Goal: Find specific page/section: Find specific page/section

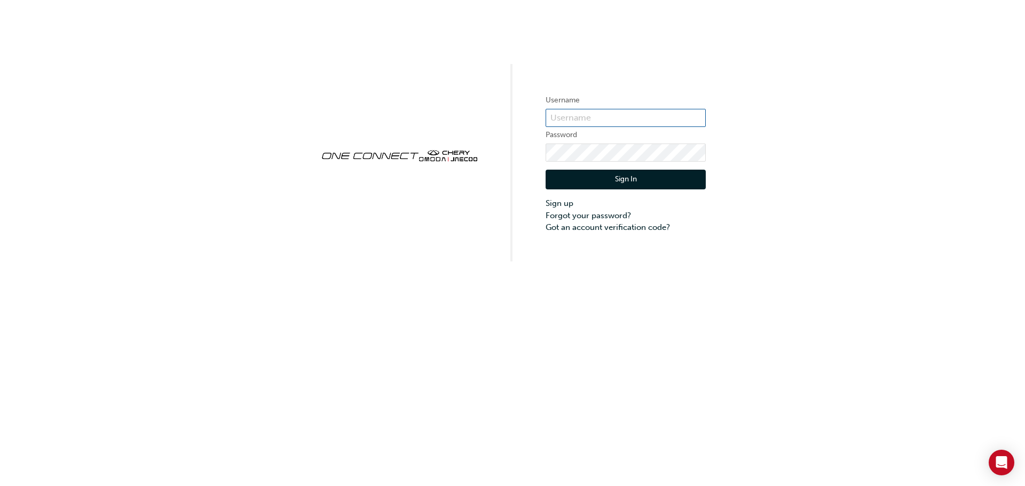
click at [618, 119] on input "text" at bounding box center [626, 118] width 160 height 18
type input "CHAU1616"
click at [639, 179] on button "Sign In" at bounding box center [626, 180] width 160 height 20
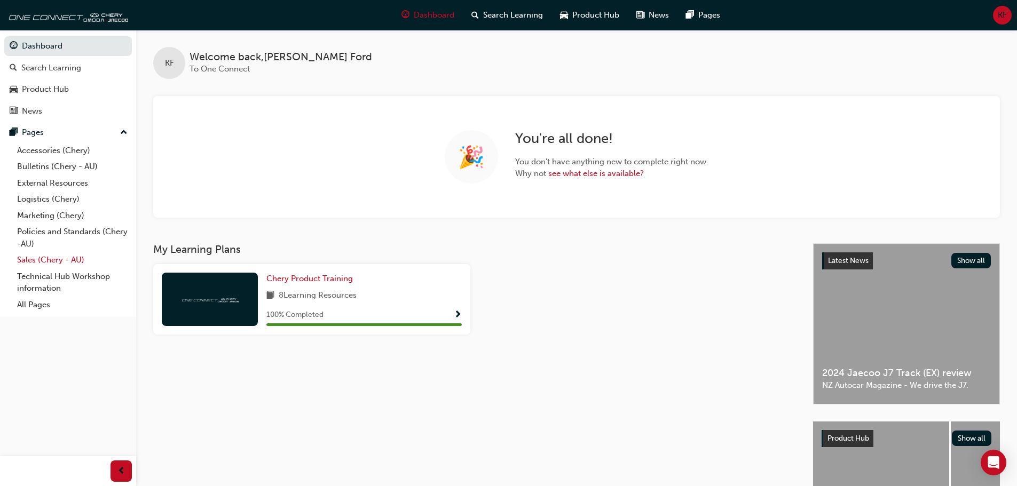
click at [70, 261] on link "Sales (Chery - AU)" at bounding box center [72, 260] width 119 height 17
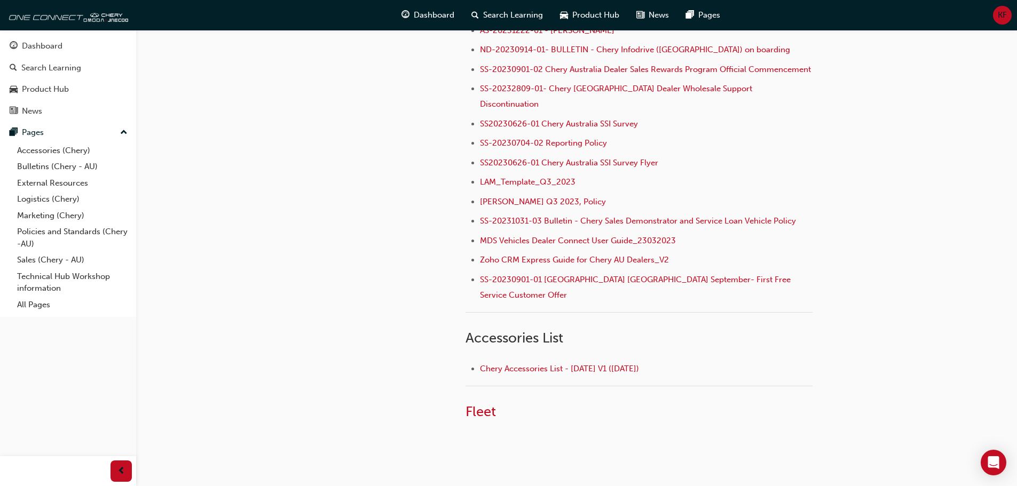
scroll to position [320, 0]
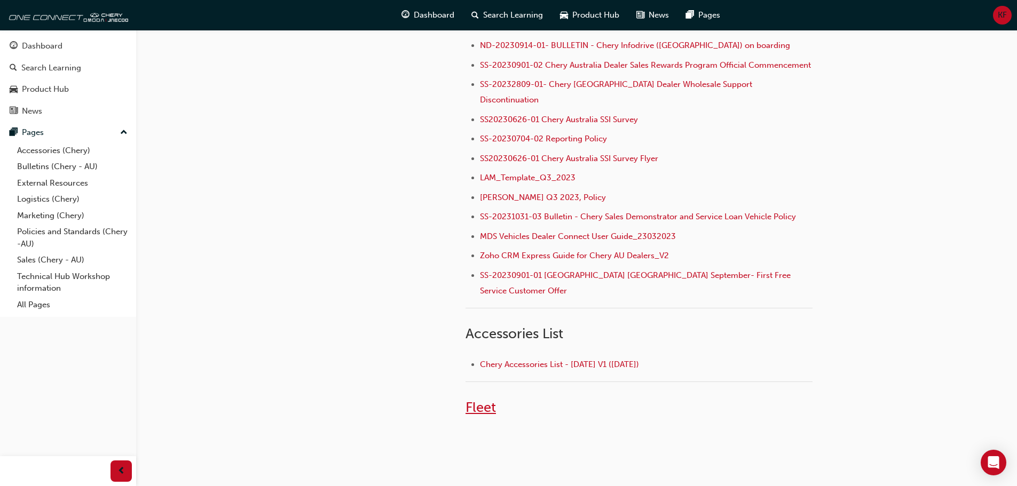
click at [482, 399] on span "Fleet" at bounding box center [481, 407] width 30 height 17
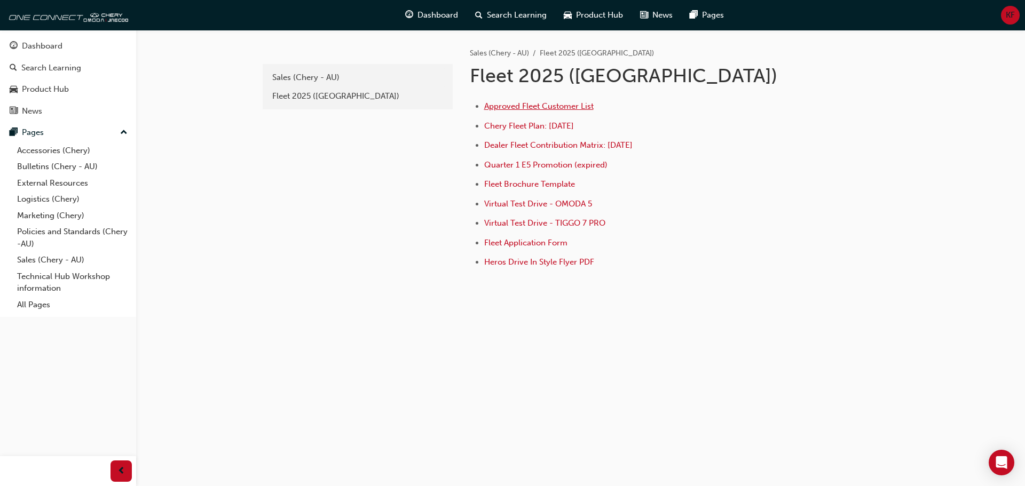
click at [557, 106] on span "Approved Fleet Customer List" at bounding box center [538, 106] width 109 height 10
